Goal: Check status: Check status

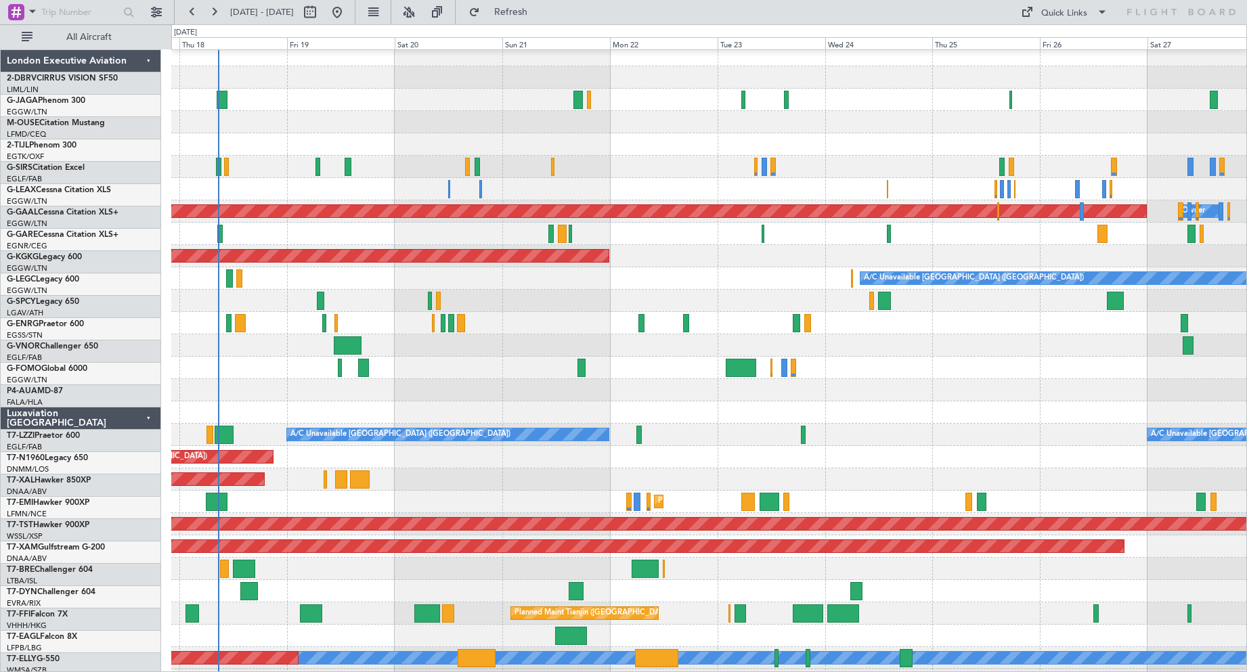
scroll to position [6, 0]
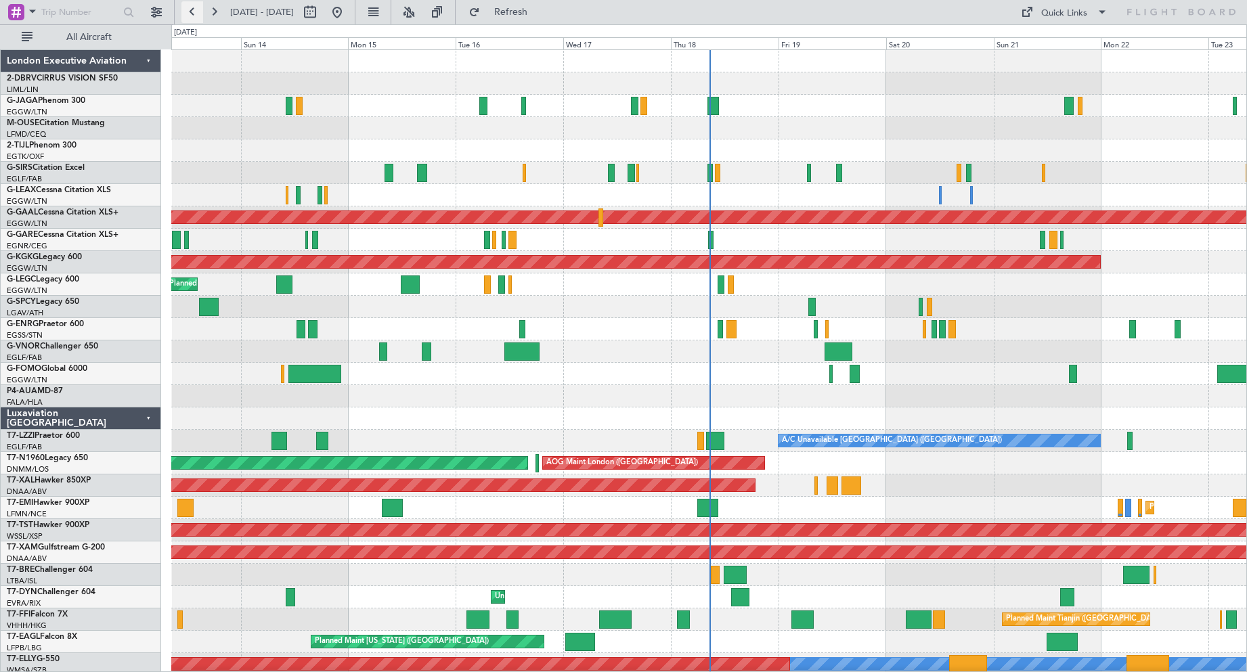
click at [190, 14] on button at bounding box center [192, 12] width 22 height 22
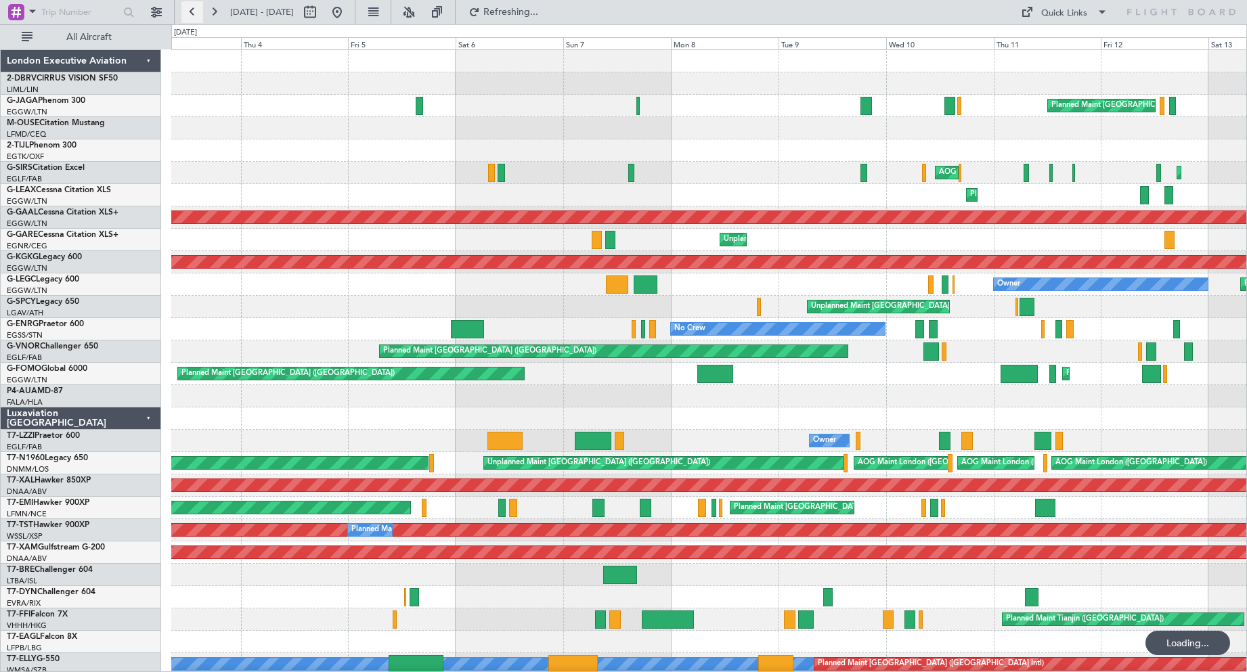
click at [190, 13] on button at bounding box center [192, 12] width 22 height 22
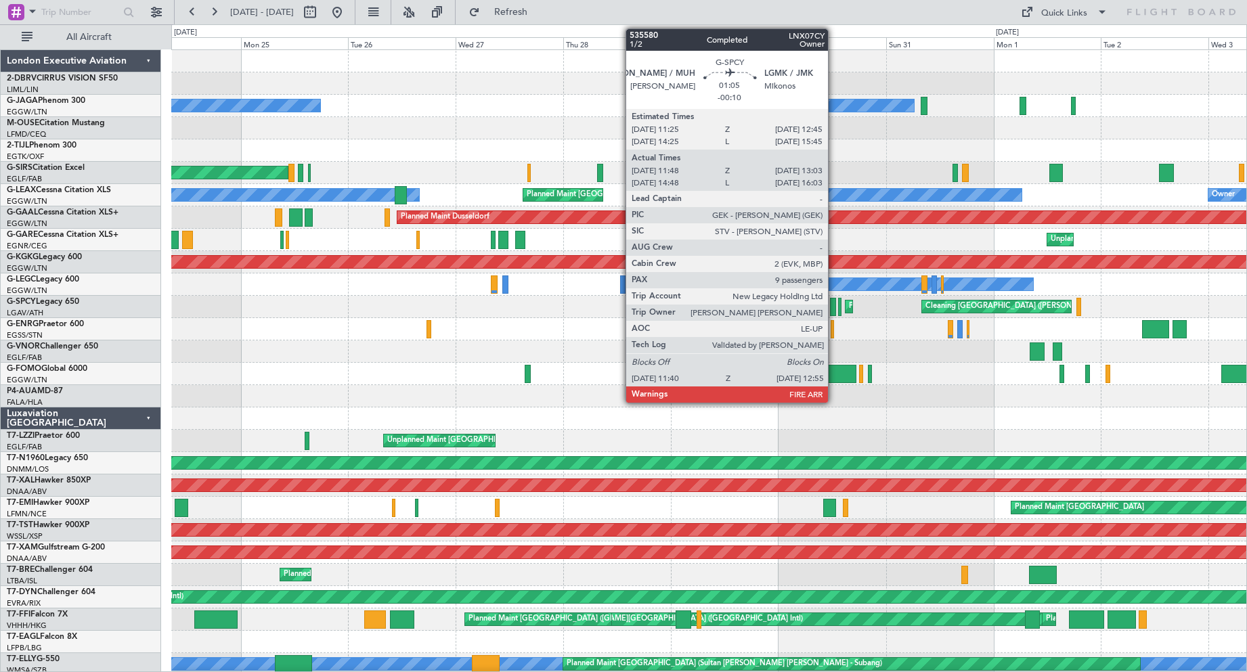
click at [181, 1] on button at bounding box center [192, 12] width 22 height 22
